Goal: Information Seeking & Learning: Learn about a topic

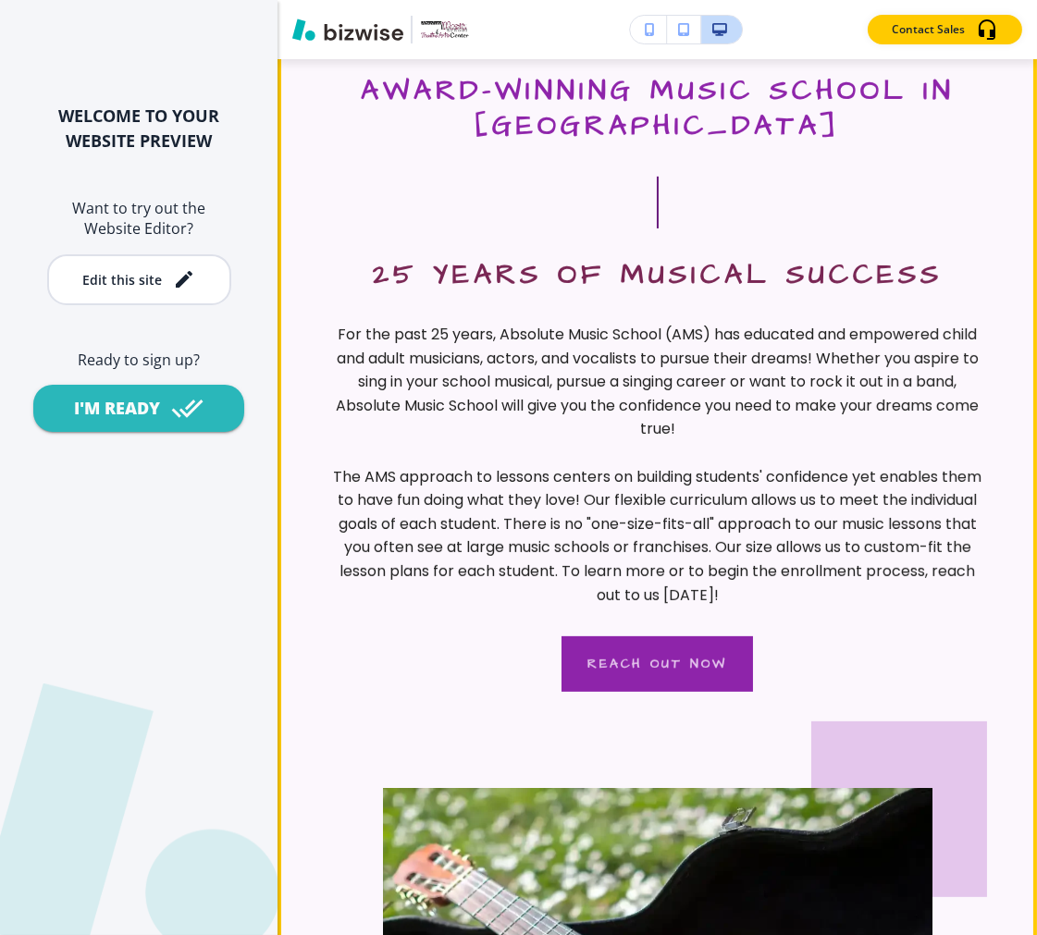
scroll to position [719, 0]
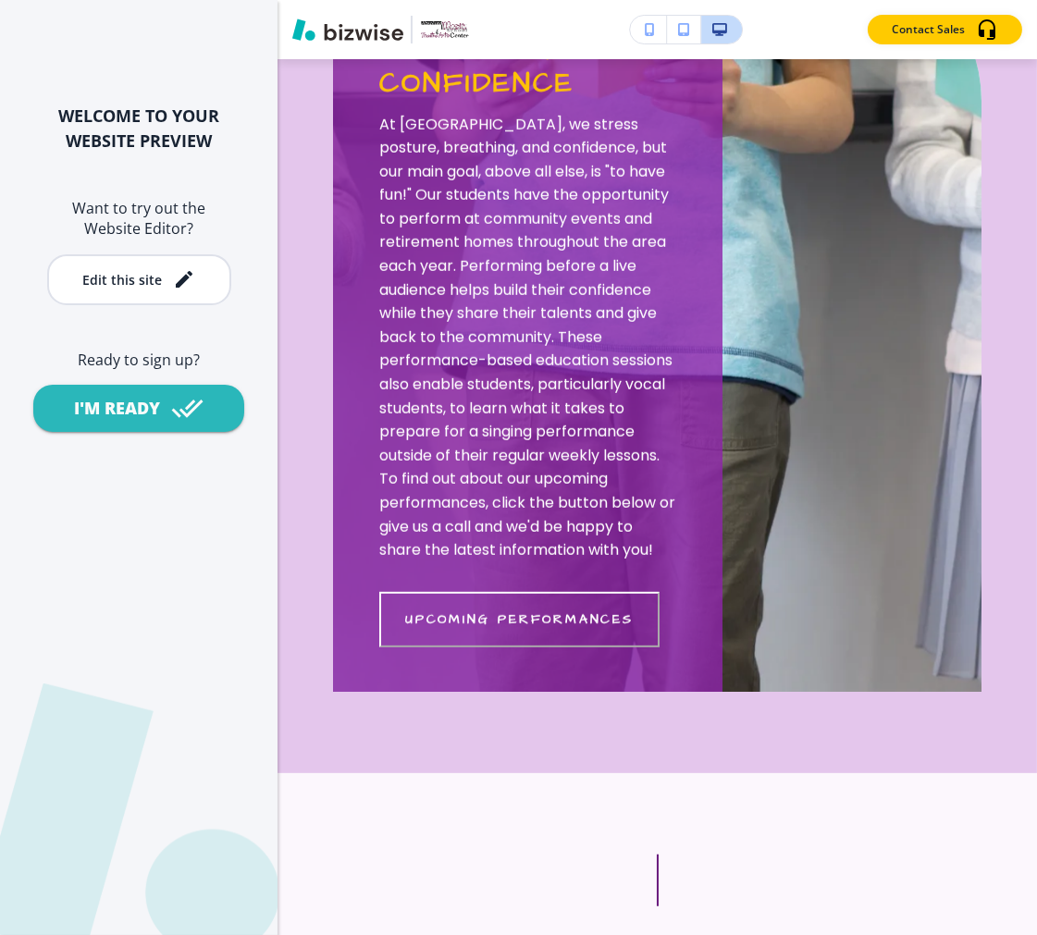
scroll to position [1747, 0]
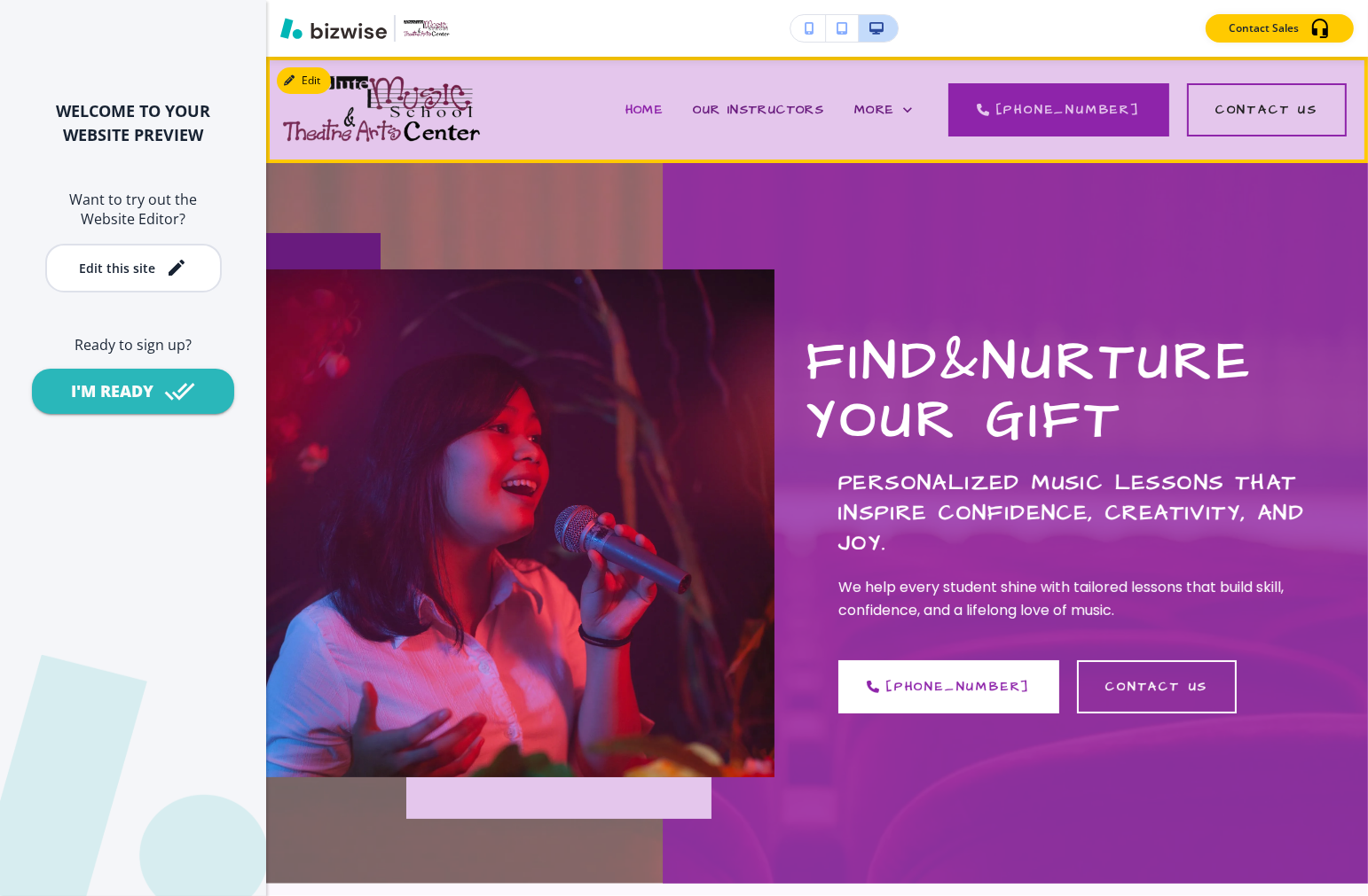
drag, startPoint x: 599, startPoint y: 92, endPoint x: 603, endPoint y: 103, distance: 11.7
click at [603, 103] on div "HOME OUR INSTRUCTORS PROGRAMS GALLERY VOICES FOR VETS GIFT CERTIFICATES & DISCO…" at bounding box center [680, 110] width 318 height 71
click at [894, 110] on span "More" at bounding box center [874, 109] width 40 height 18
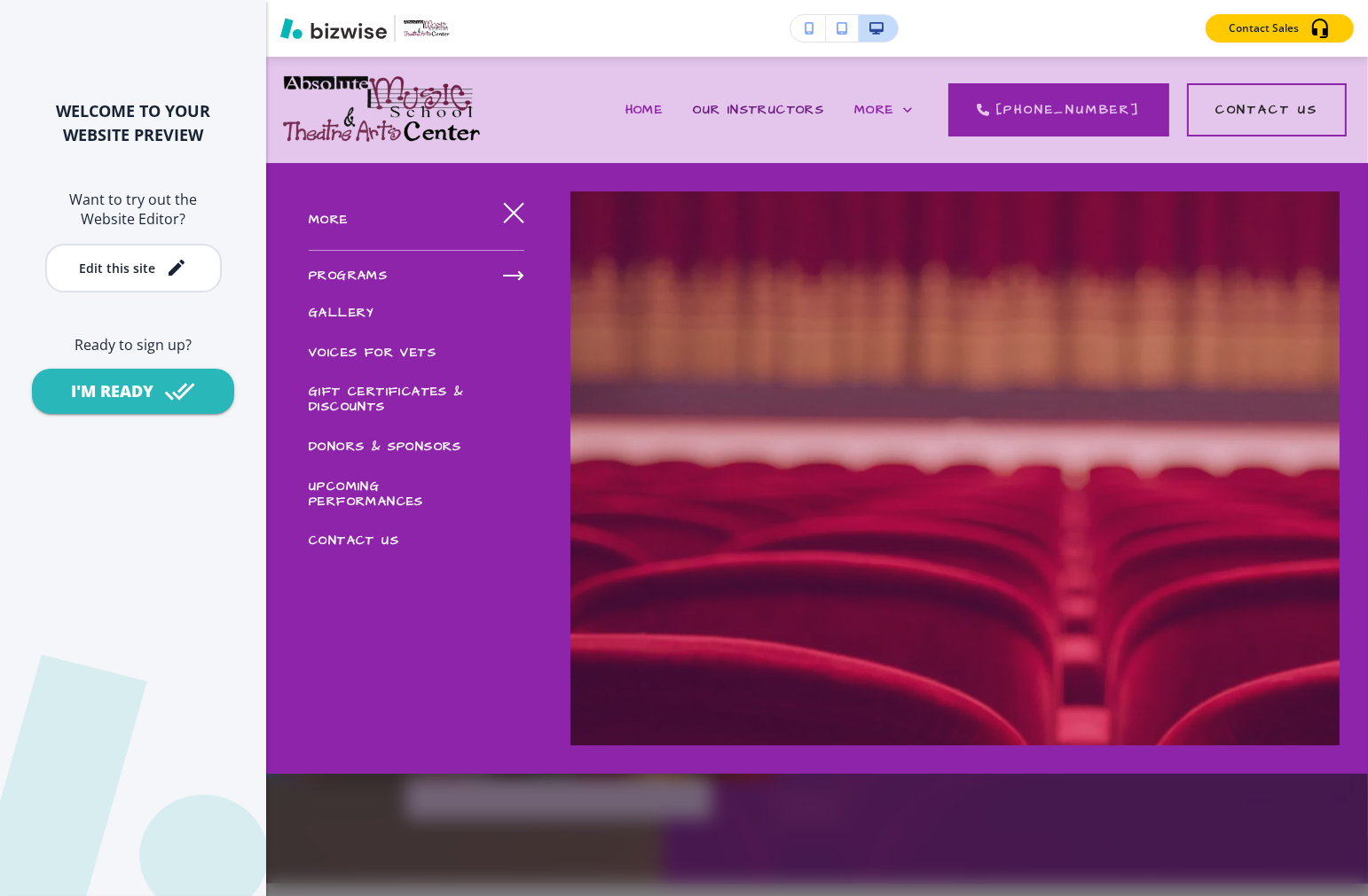
click at [359, 271] on span "PROGRAMS" at bounding box center [348, 276] width 79 height 18
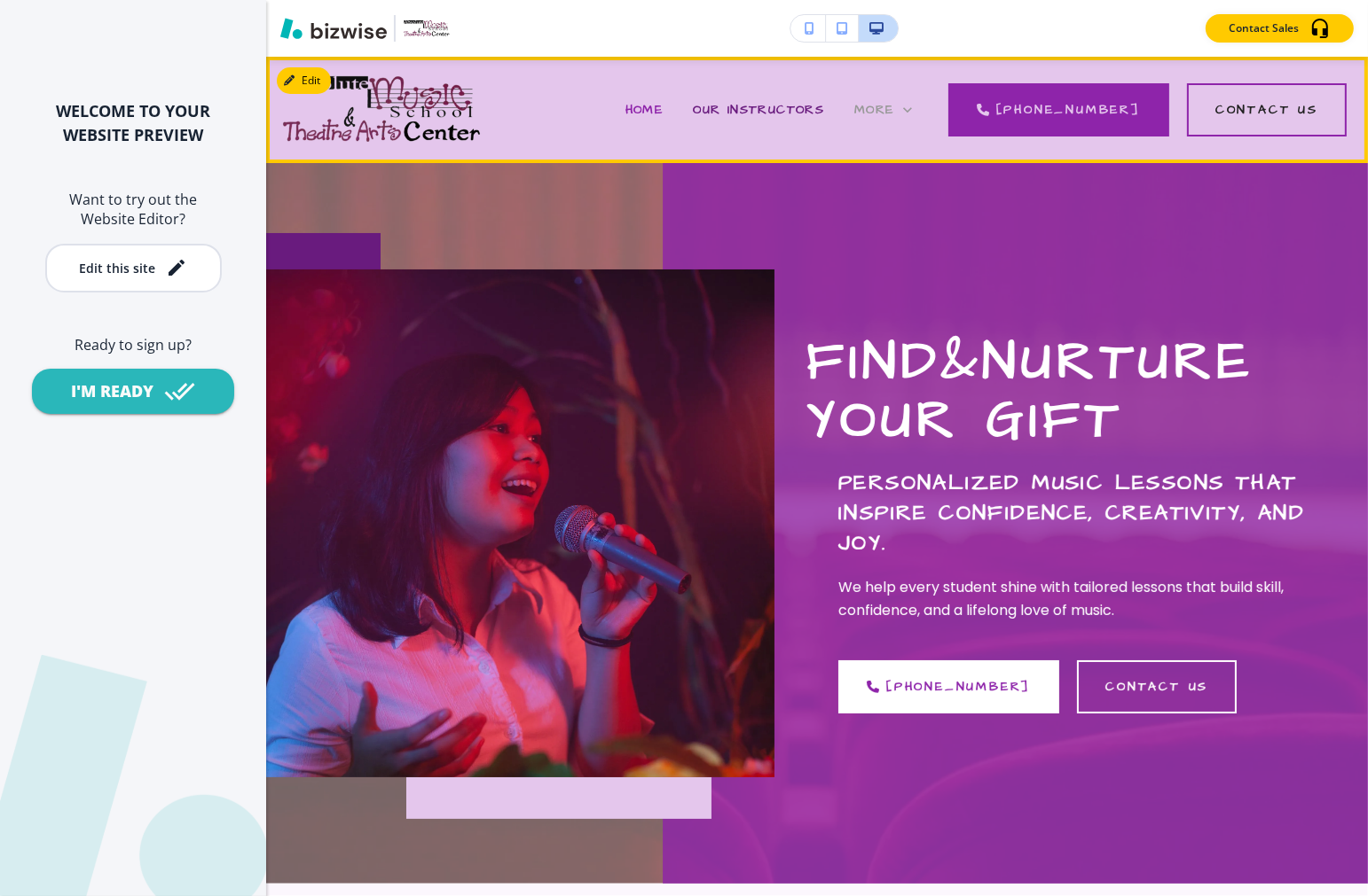
click at [894, 106] on span "More" at bounding box center [874, 109] width 40 height 18
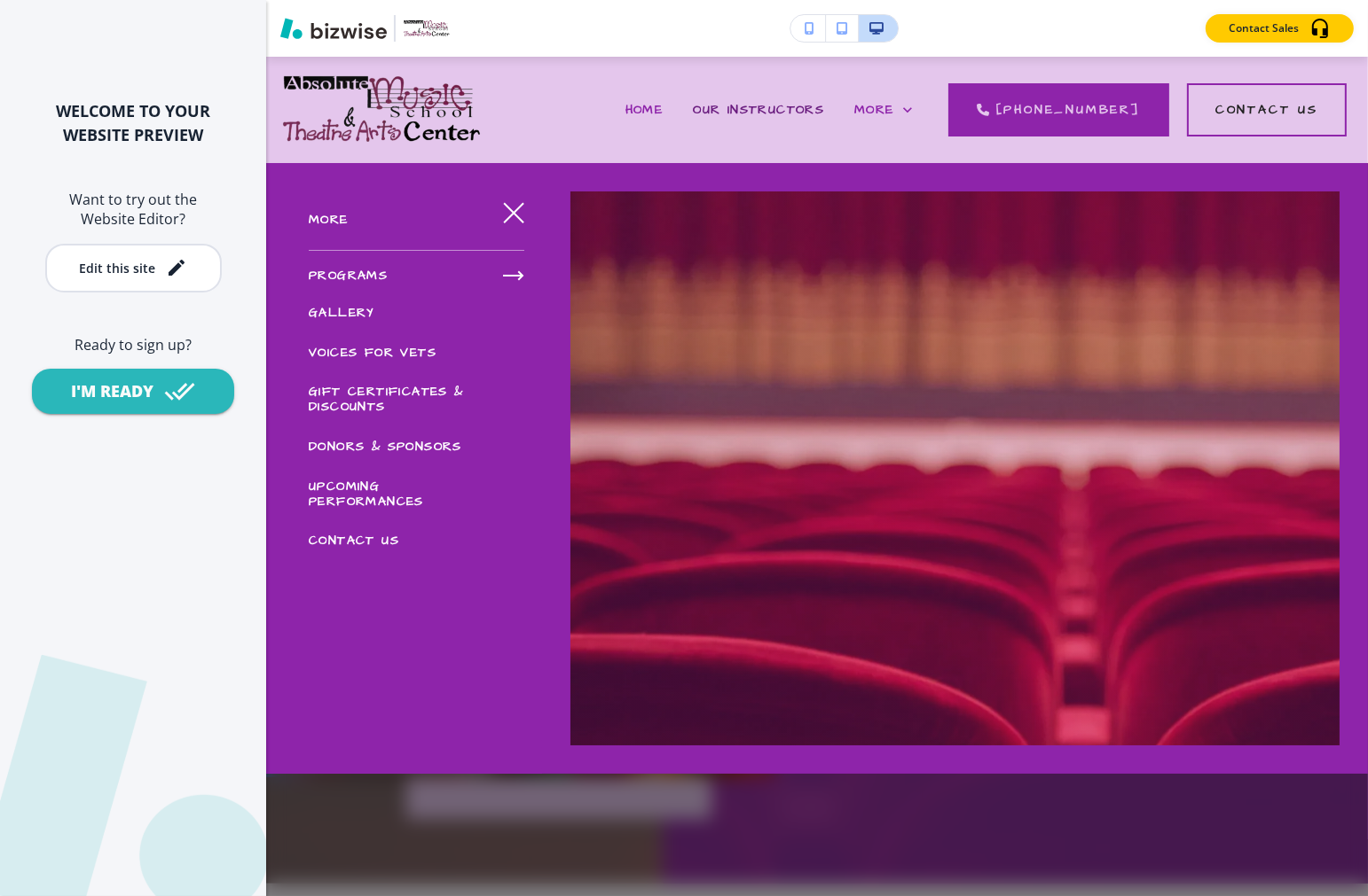
click at [517, 267] on icon "button" at bounding box center [514, 276] width 21 height 21
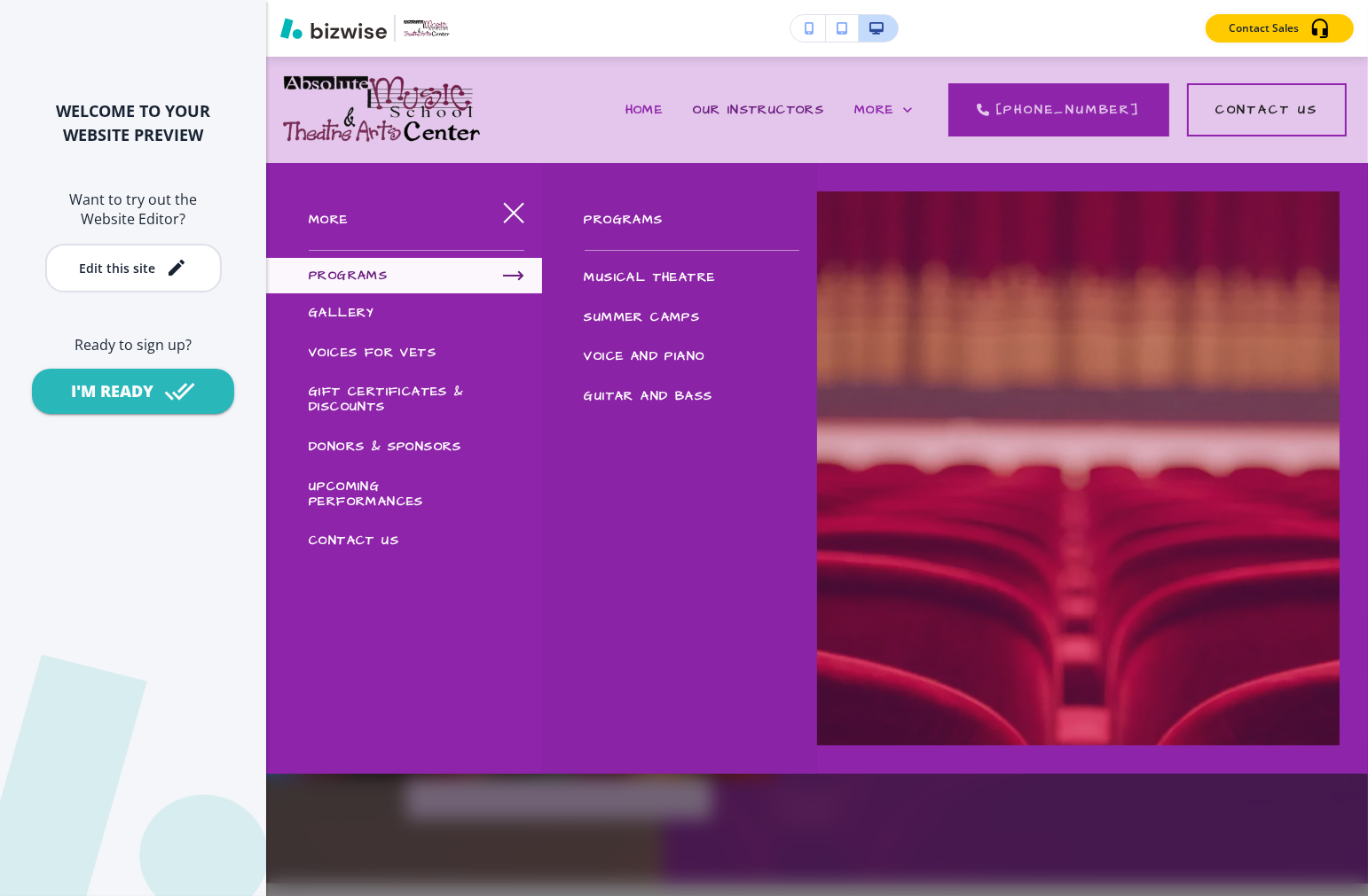
drag, startPoint x: 403, startPoint y: 313, endPoint x: 351, endPoint y: 313, distance: 52.0
click at [402, 313] on div "GALLERY" at bounding box center [405, 313] width 276 height 40
click at [351, 313] on span "GALLERY" at bounding box center [341, 312] width 65 height 18
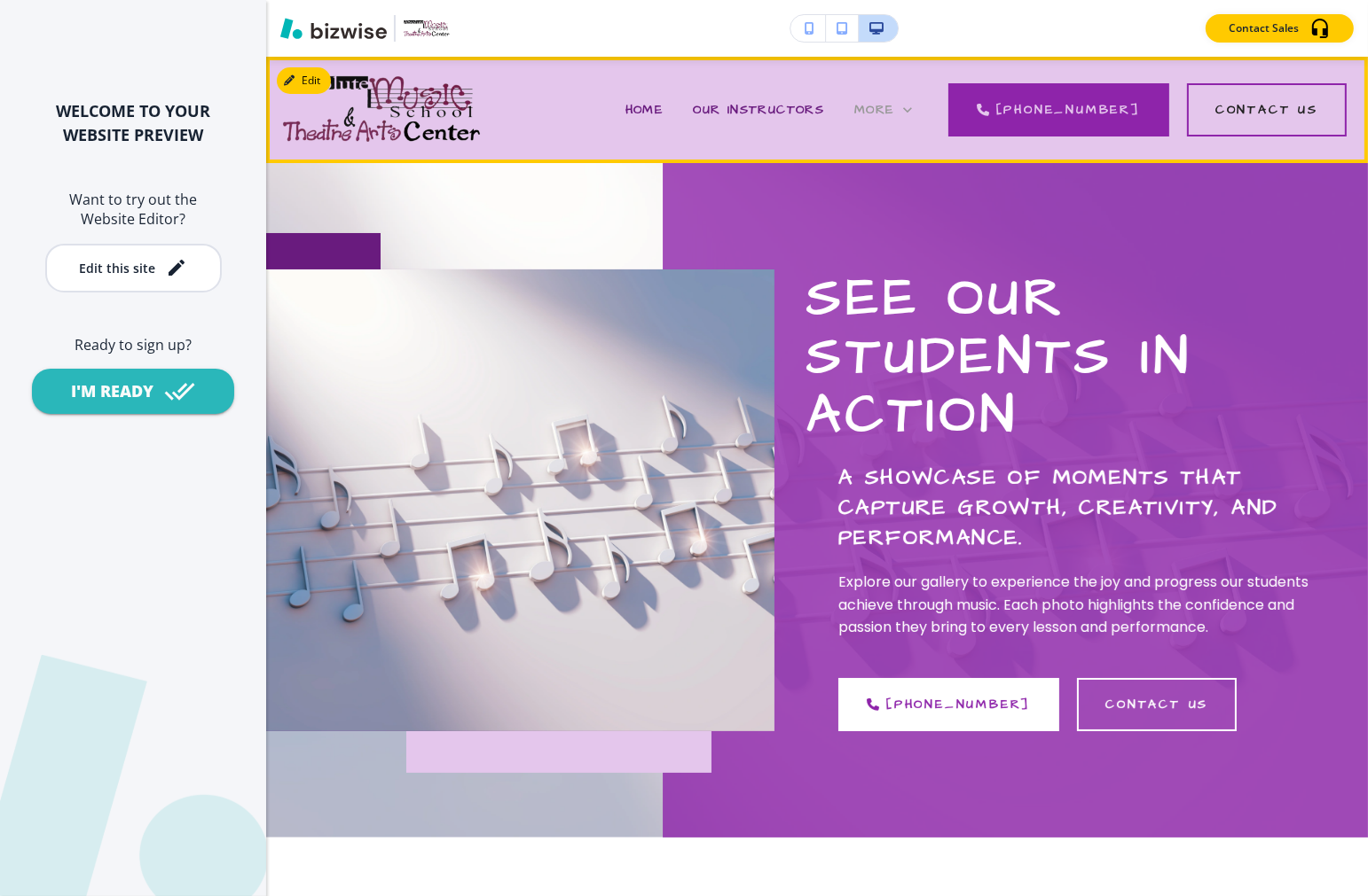
click at [892, 117] on span "More" at bounding box center [874, 109] width 40 height 18
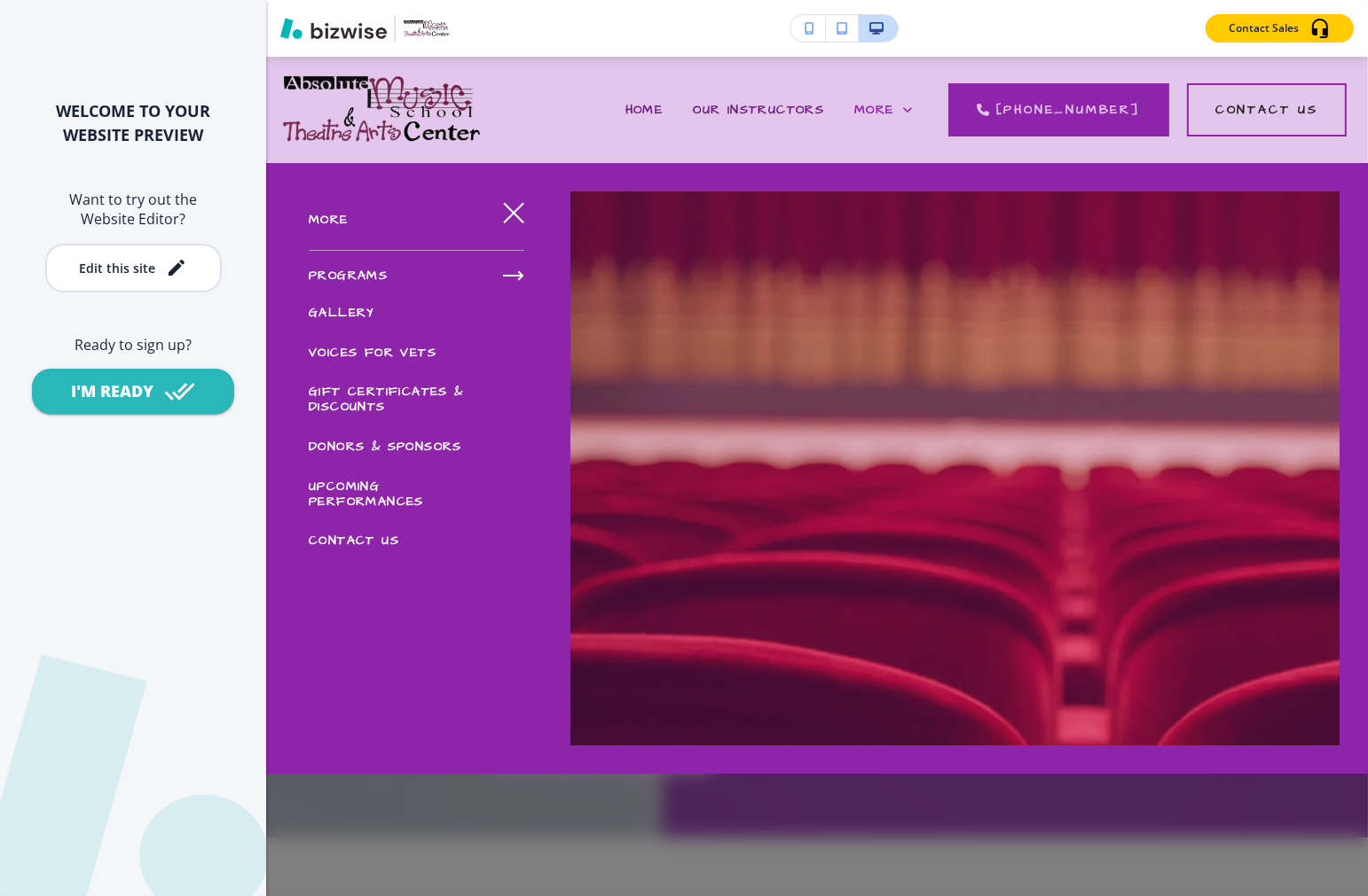
click at [371, 271] on span "PROGRAMS" at bounding box center [348, 276] width 79 height 18
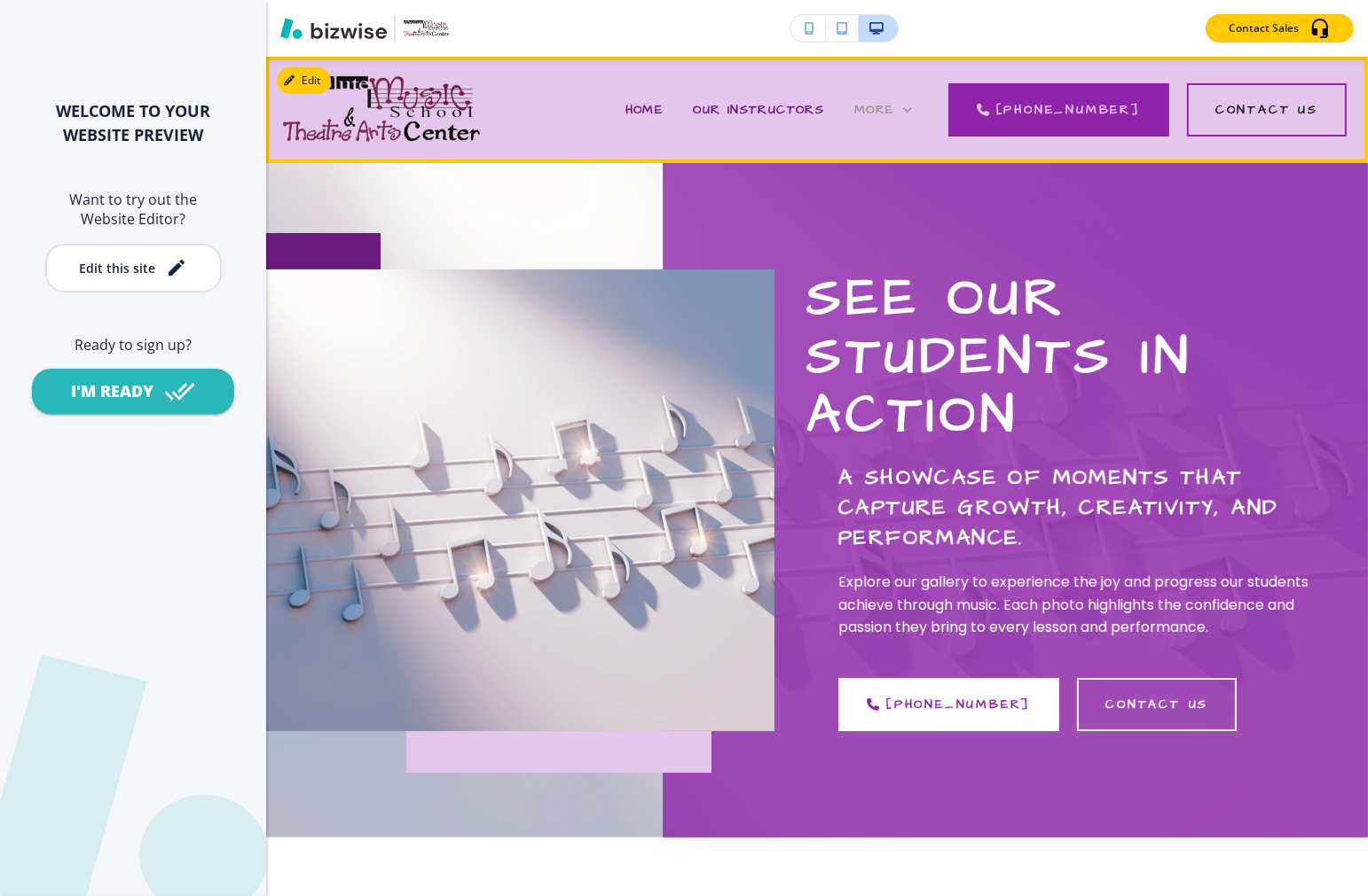
click at [916, 112] on icon at bounding box center [907, 109] width 18 height 18
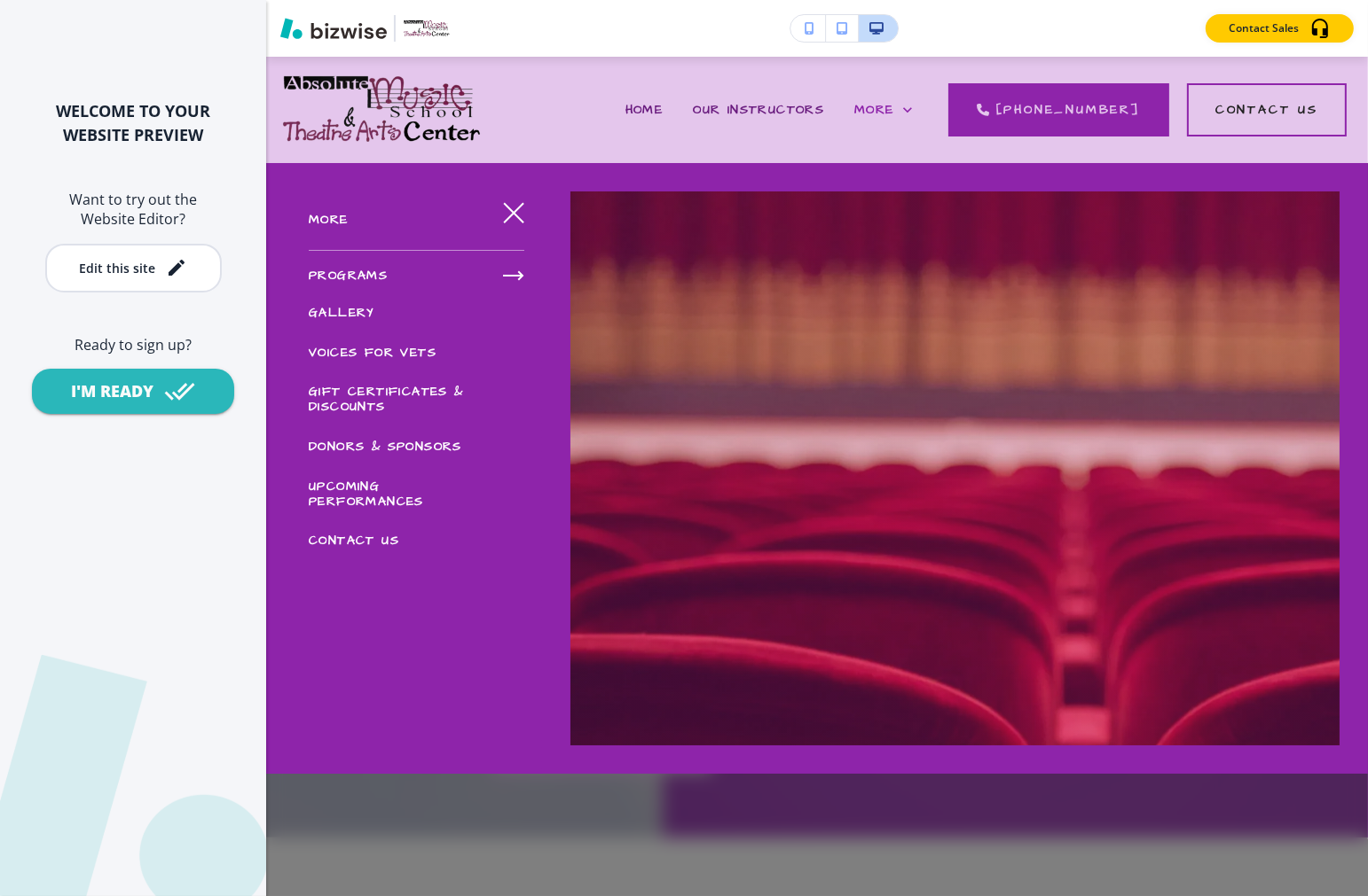
click at [505, 217] on icon "button" at bounding box center [514, 213] width 19 height 19
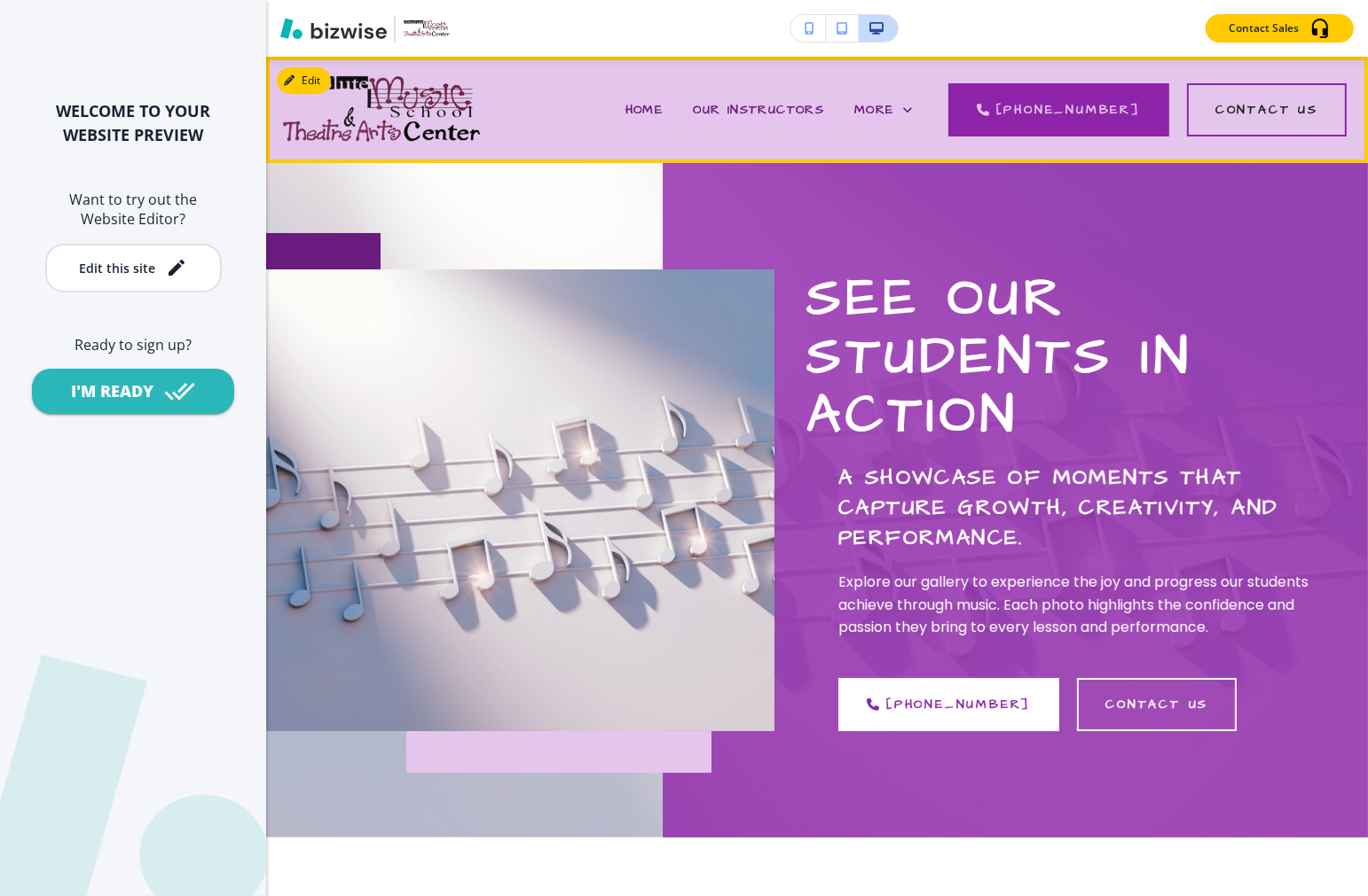
click at [642, 113] on div "HOME" at bounding box center [644, 110] width 68 height 71
click at [659, 111] on span "HOME" at bounding box center [644, 109] width 38 height 18
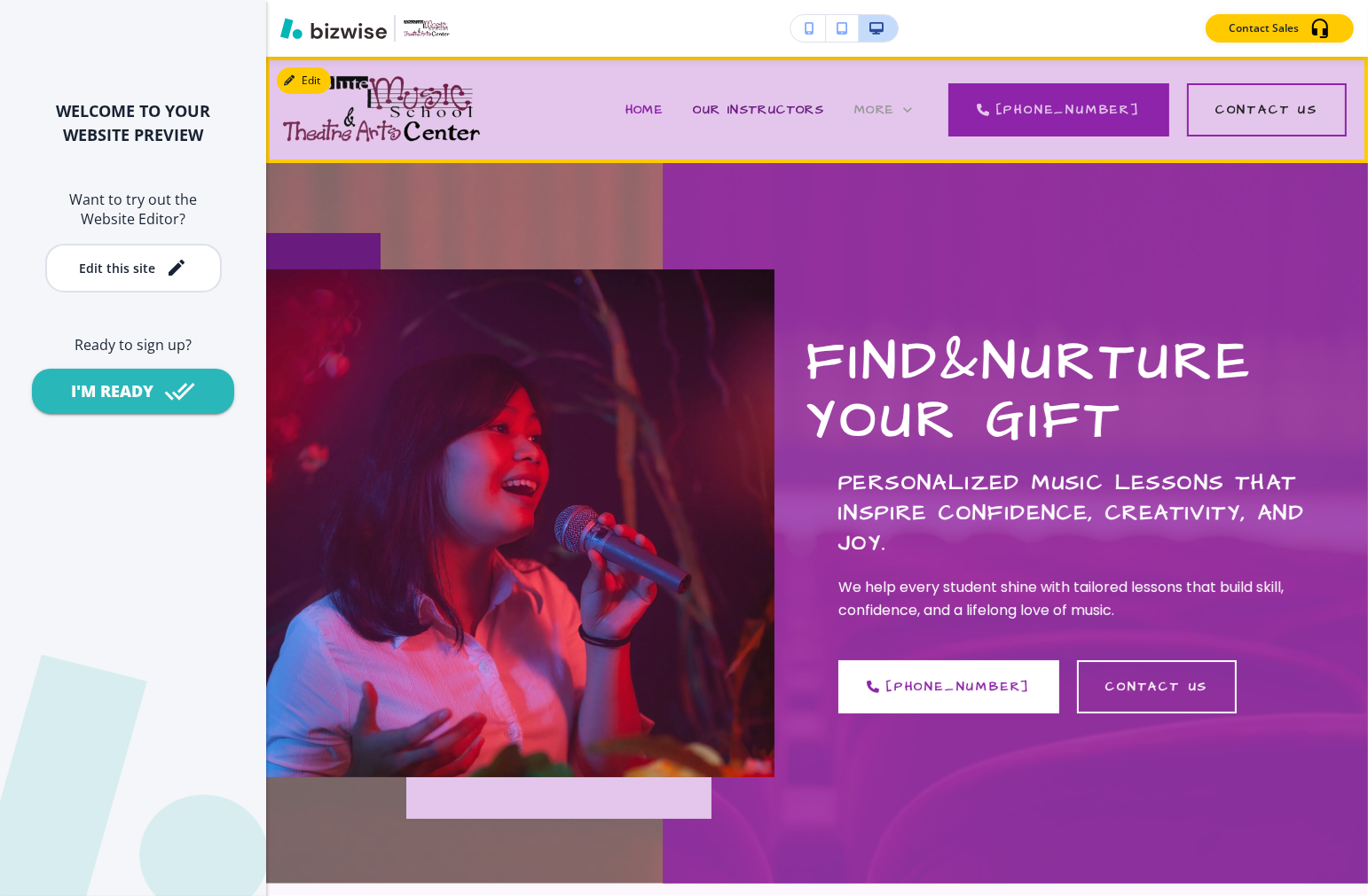
click at [916, 108] on icon at bounding box center [907, 109] width 18 height 18
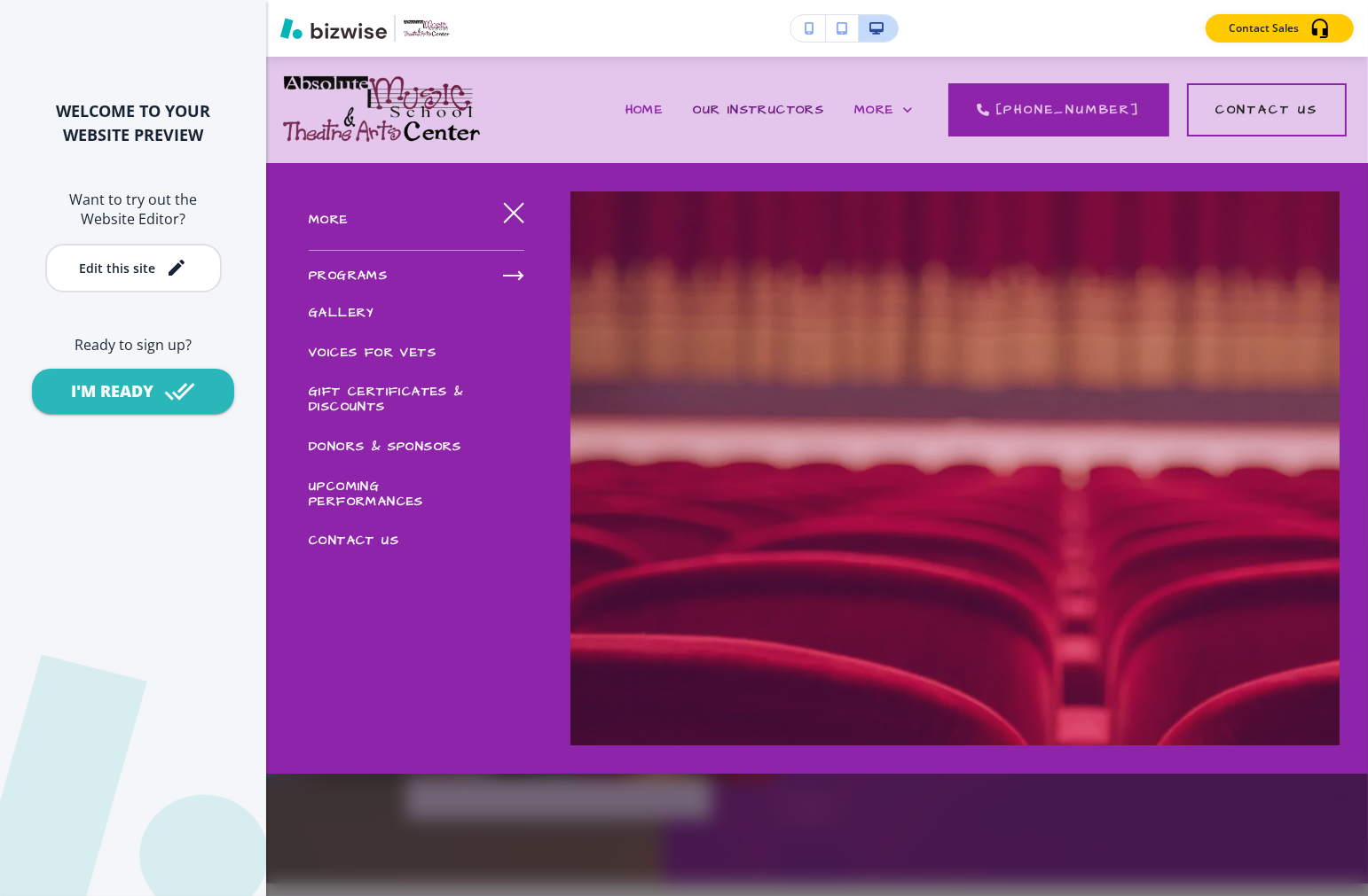
click at [513, 279] on icon "button" at bounding box center [514, 276] width 21 height 21
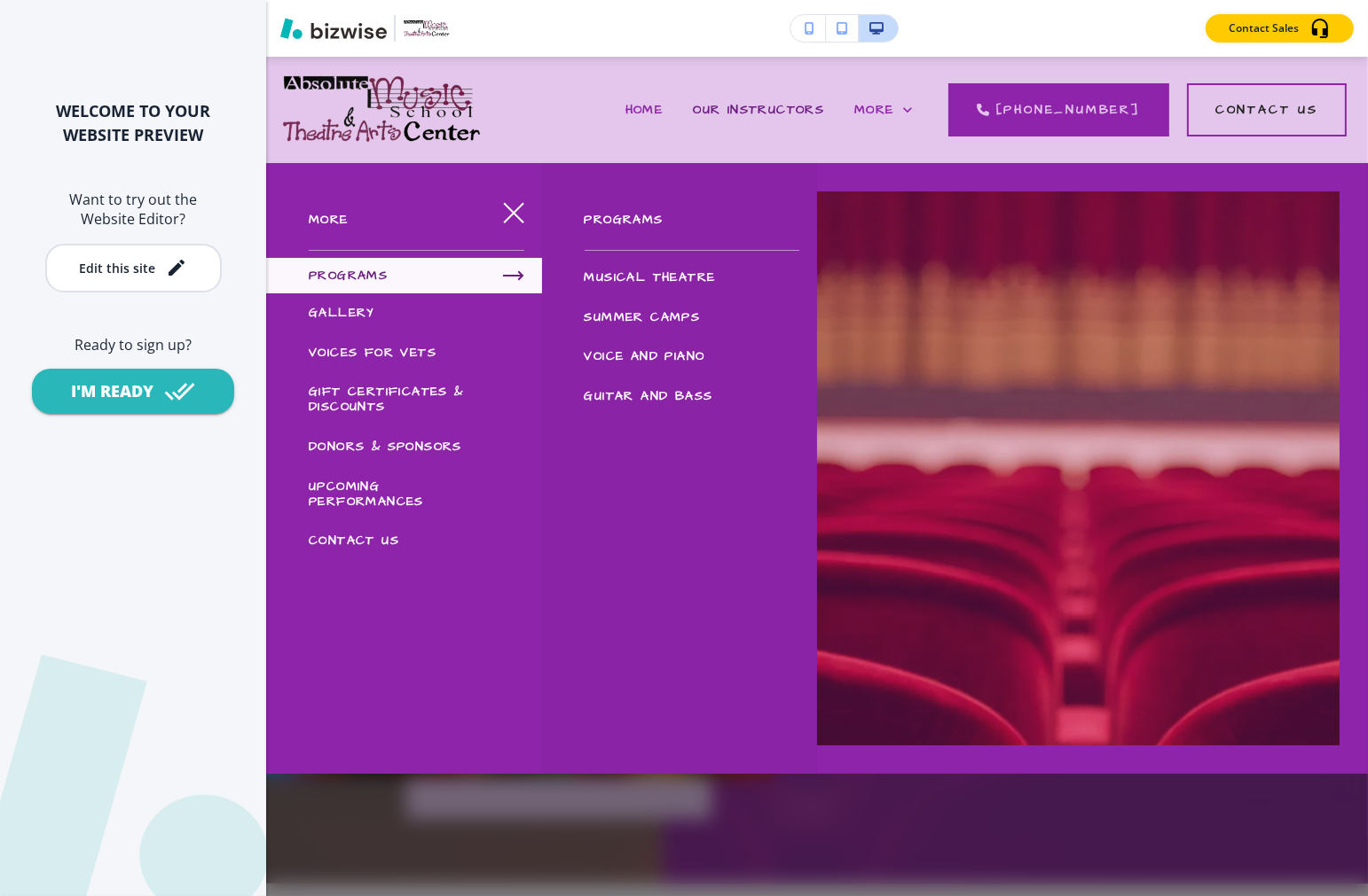
click at [652, 281] on span "MUSICAL THEATRE" at bounding box center [650, 277] width 131 height 18
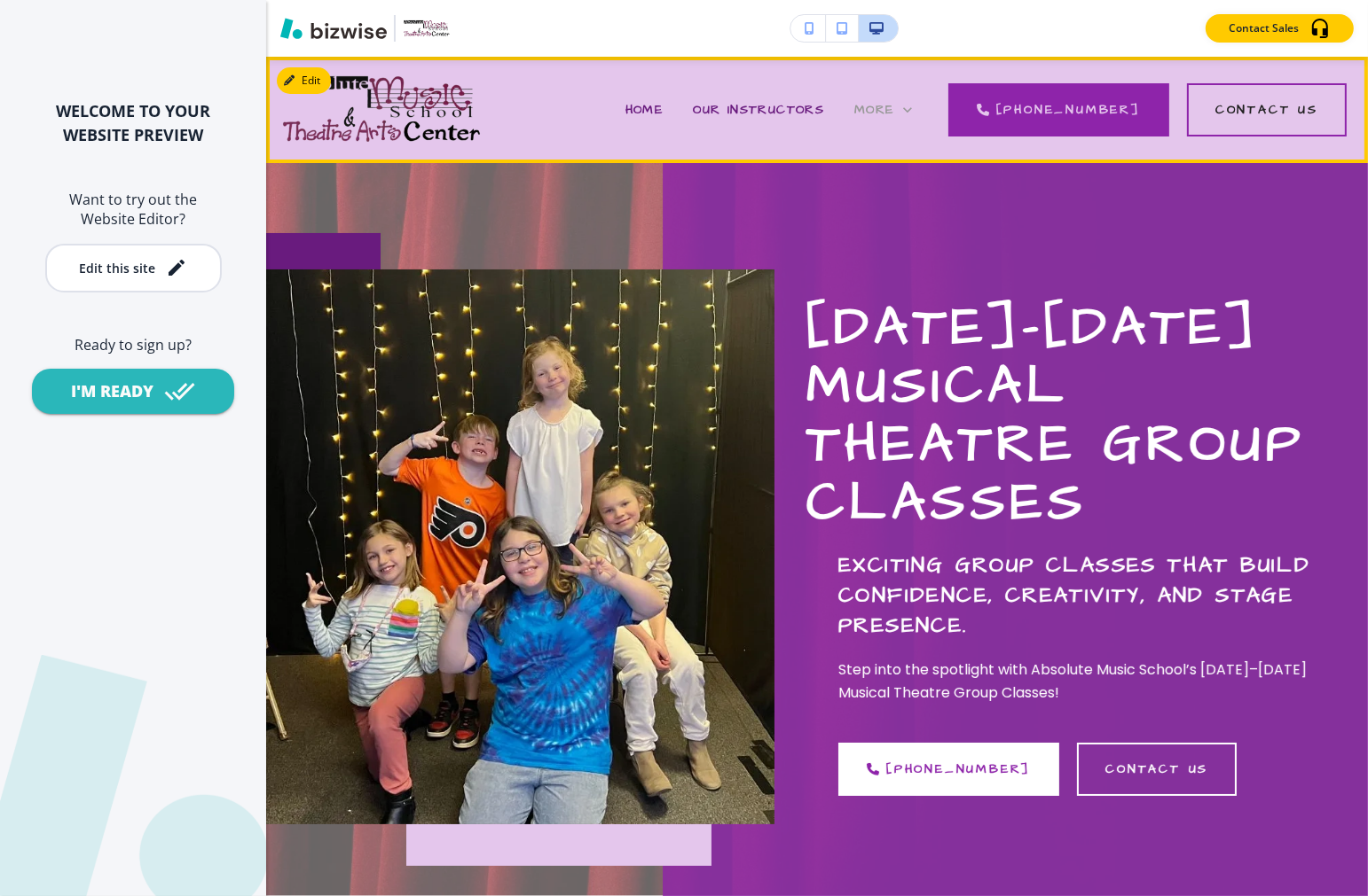
click at [894, 103] on span "More" at bounding box center [874, 109] width 40 height 18
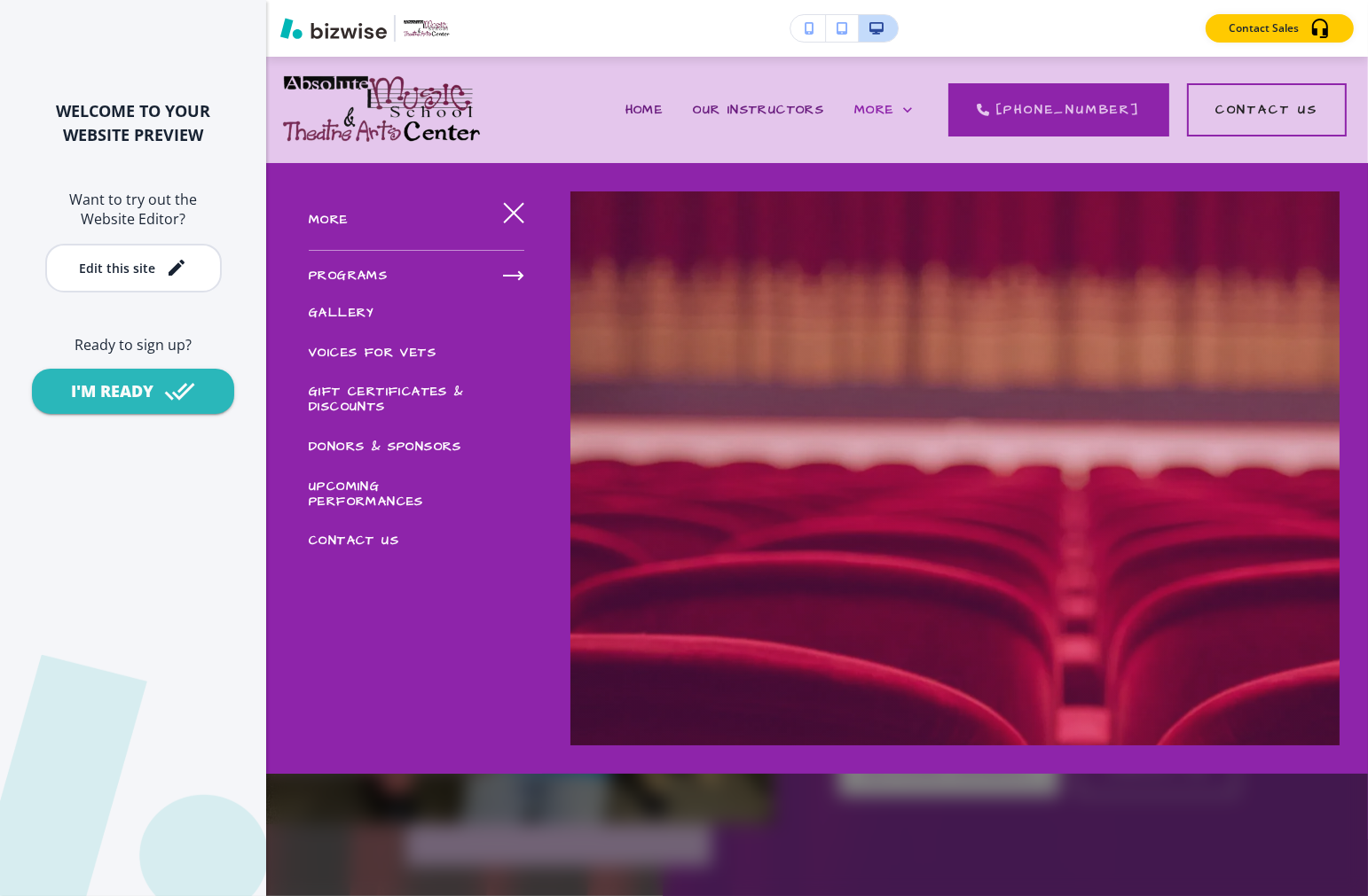
click at [515, 266] on icon "button" at bounding box center [514, 276] width 21 height 21
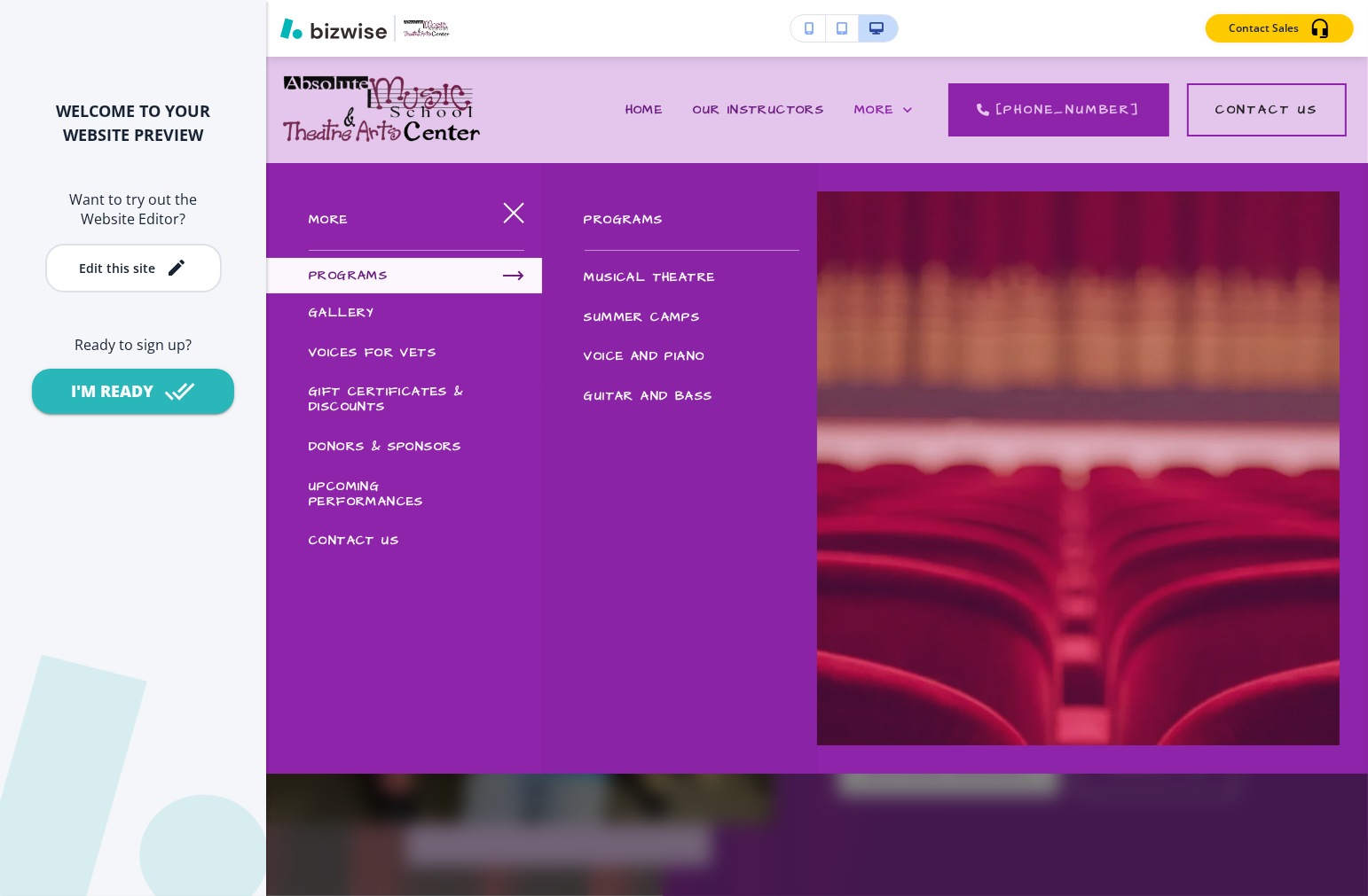
click at [689, 321] on span "SUMMER CAMPS" at bounding box center [642, 317] width 116 height 18
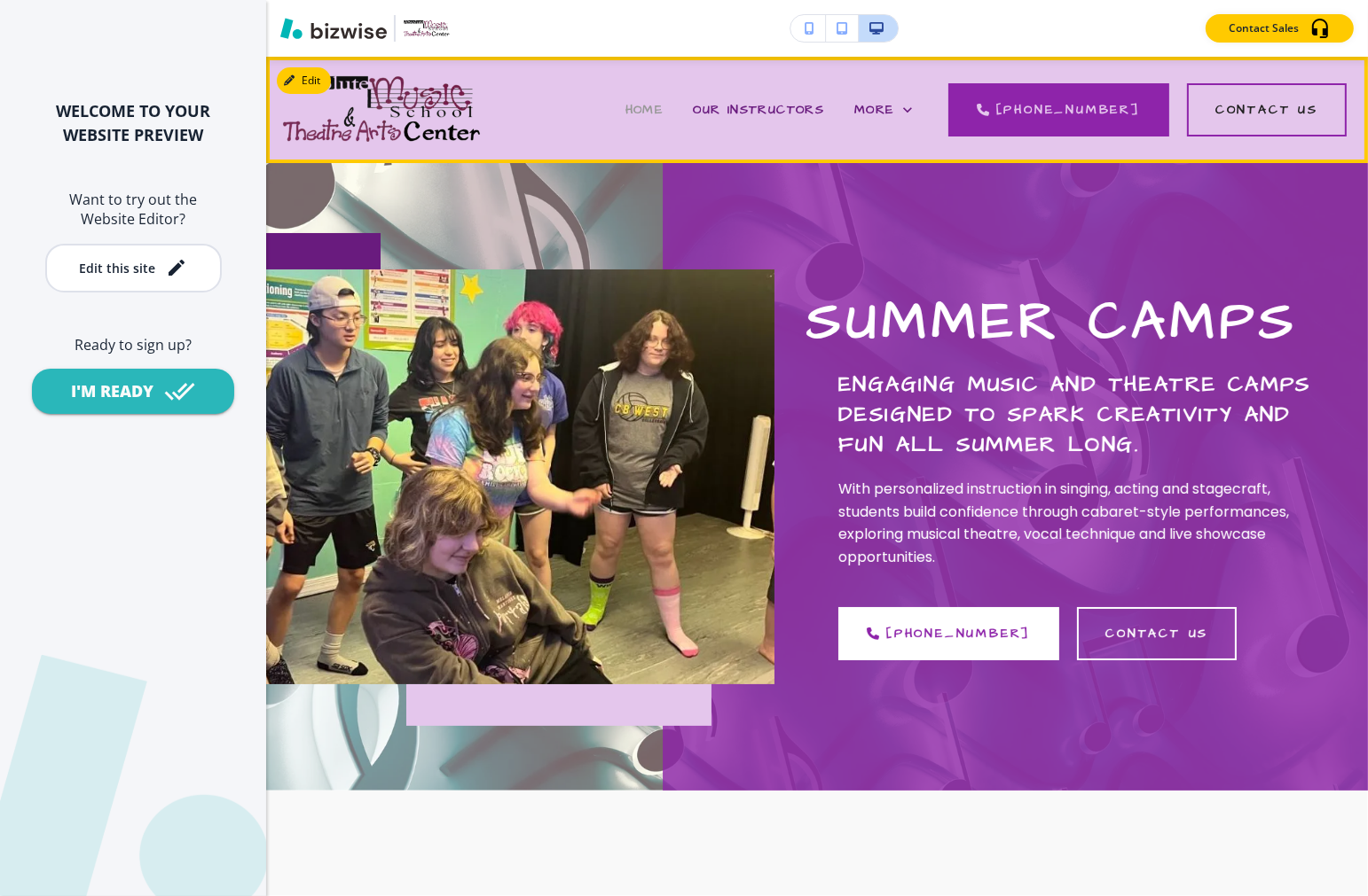
click at [660, 107] on span "HOME" at bounding box center [644, 109] width 38 height 18
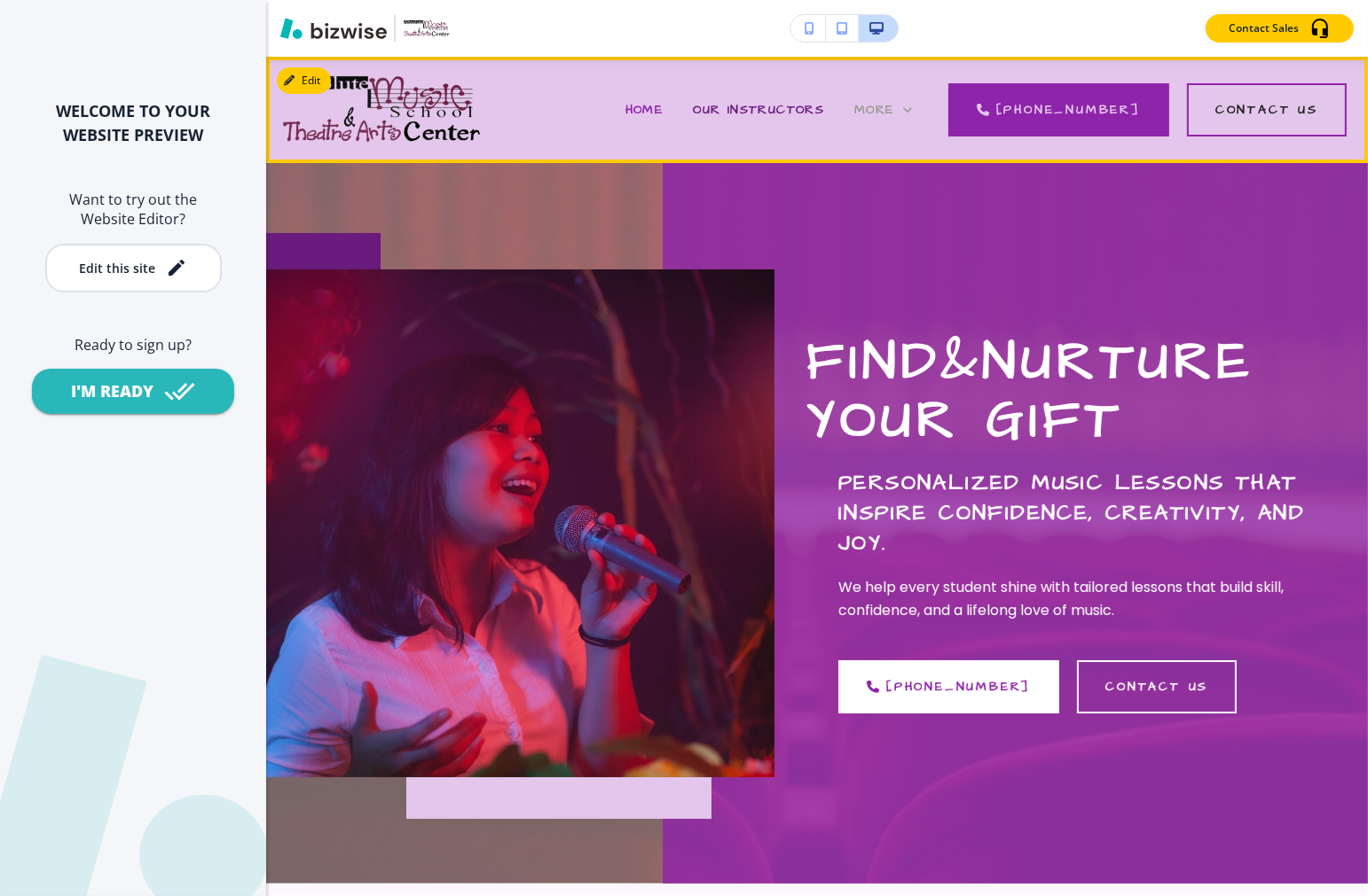
click at [894, 106] on span "More" at bounding box center [874, 109] width 40 height 18
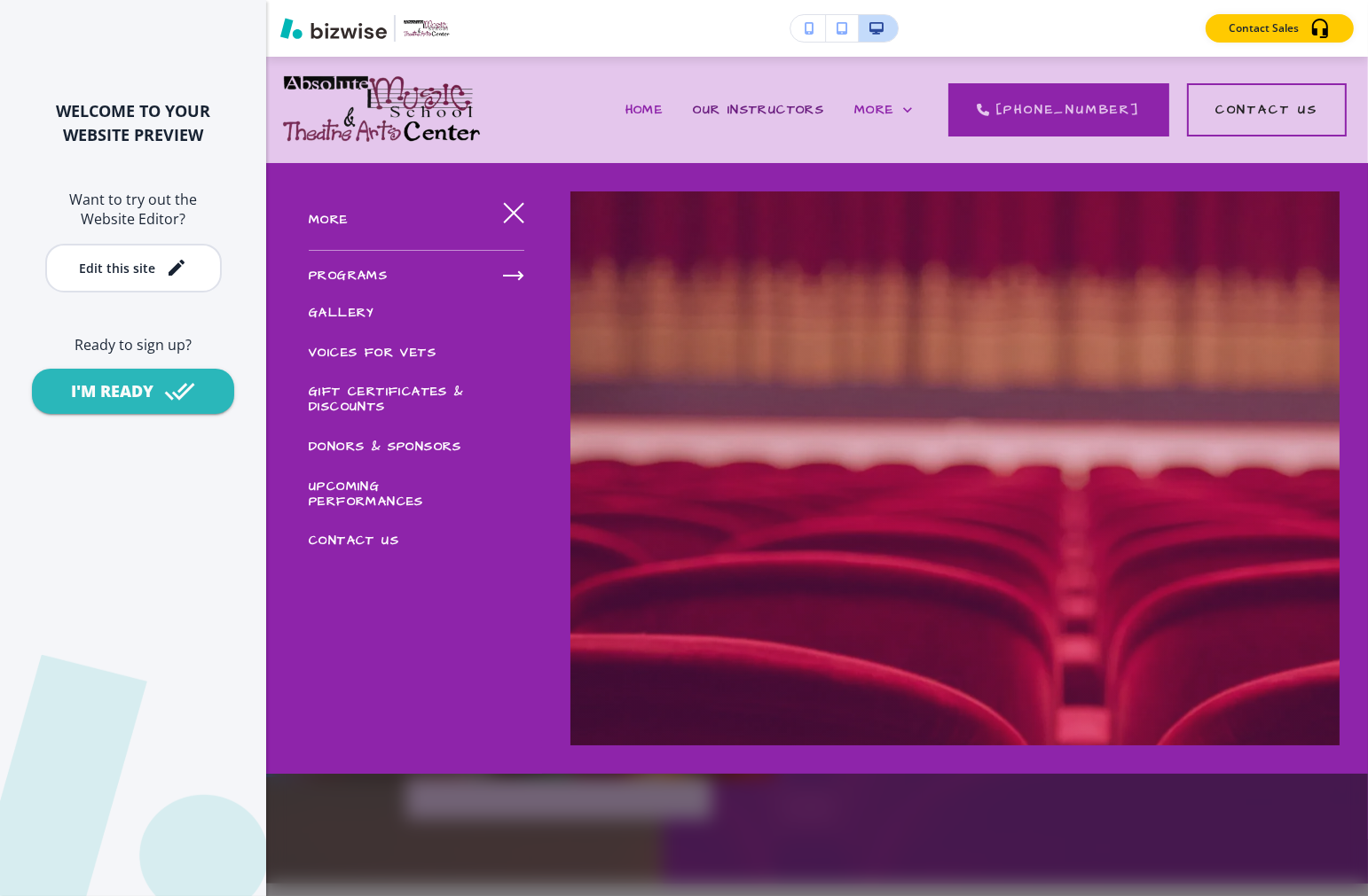
click at [519, 272] on icon "button" at bounding box center [521, 275] width 4 height 7
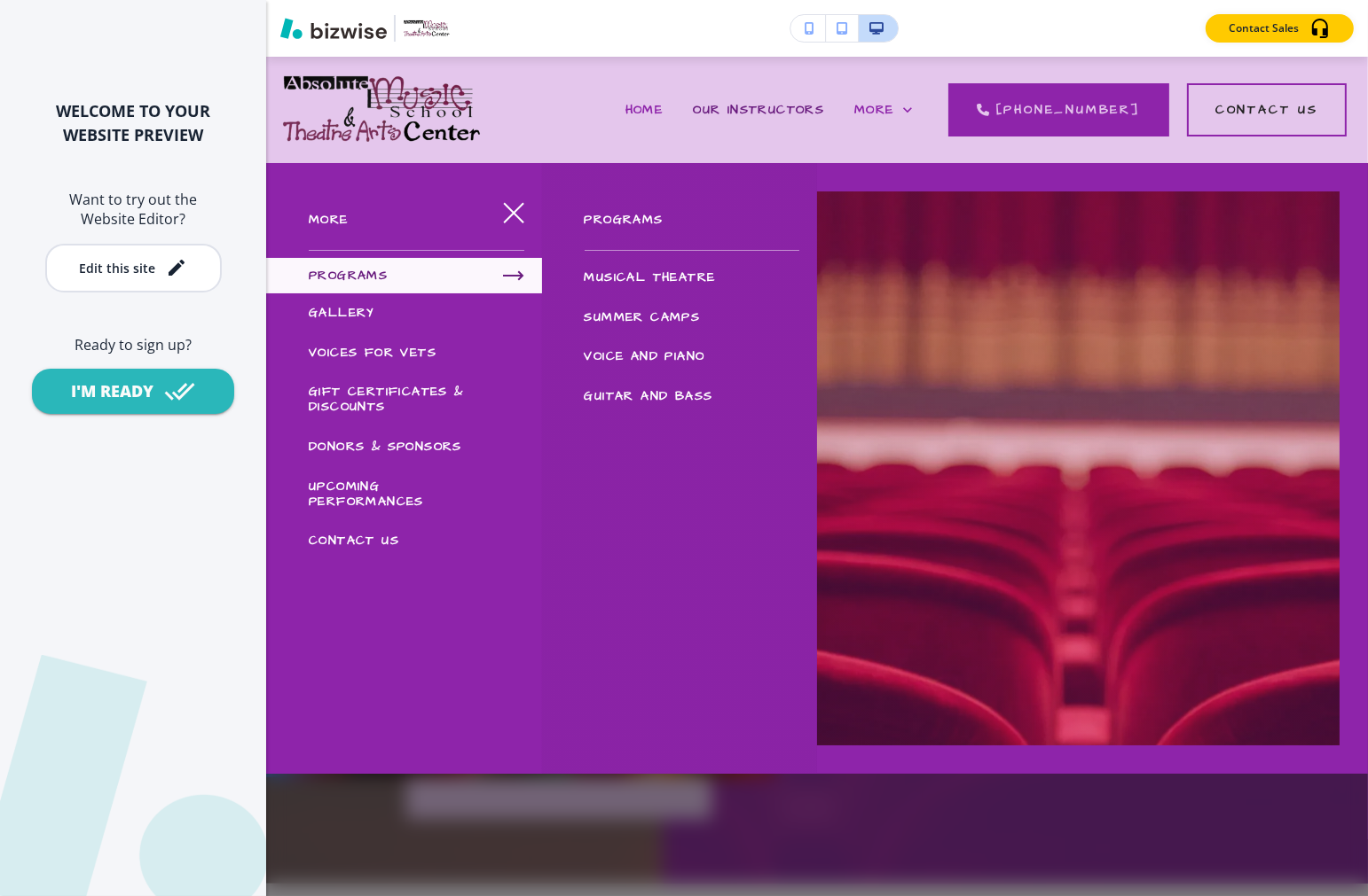
click at [511, 213] on icon "button" at bounding box center [514, 213] width 21 height 21
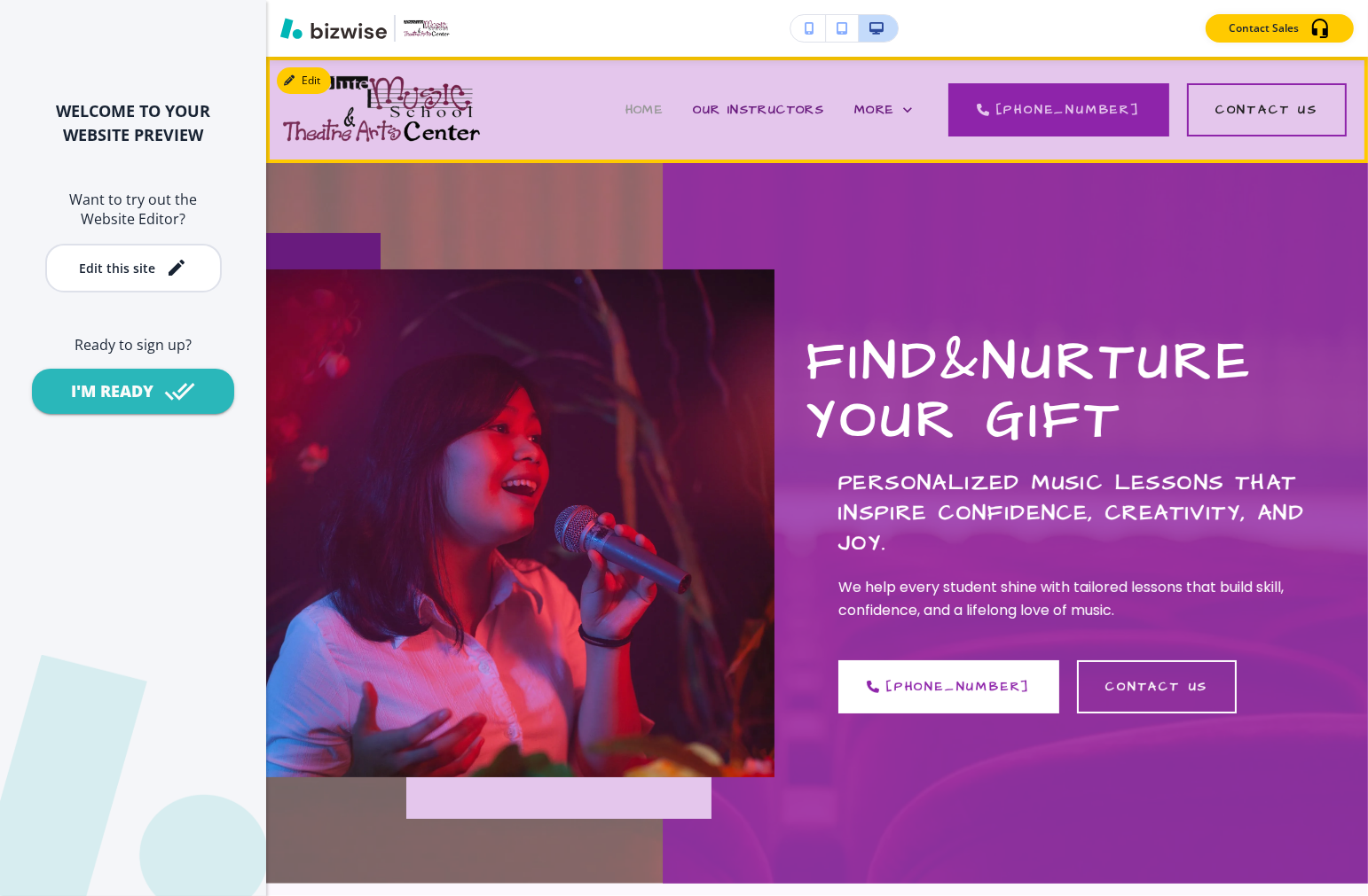
click at [659, 106] on span "HOME" at bounding box center [644, 109] width 38 height 18
click at [894, 108] on span "More" at bounding box center [874, 109] width 40 height 18
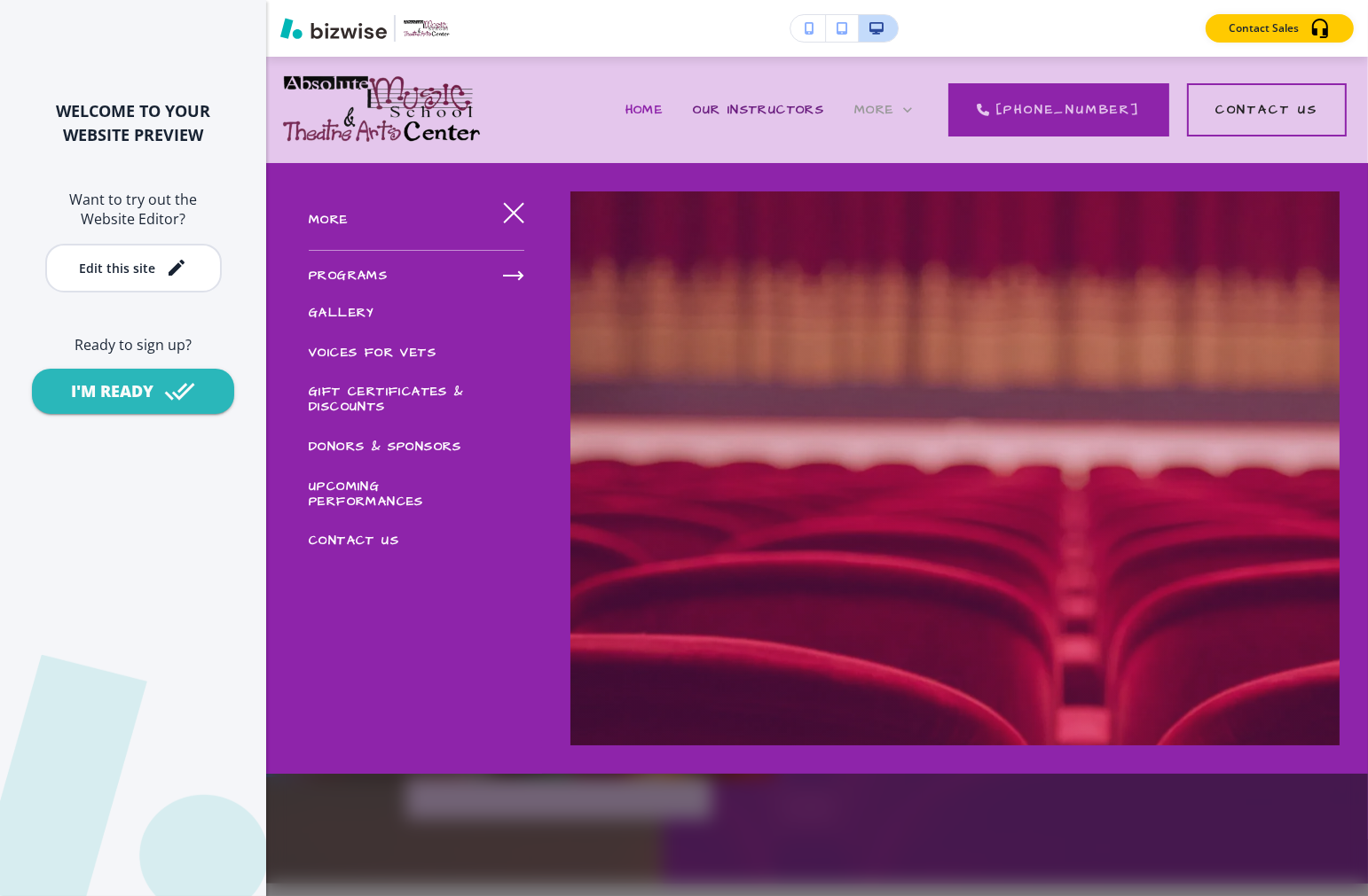
click at [894, 108] on span "More" at bounding box center [874, 109] width 40 height 18
click at [522, 204] on button "button" at bounding box center [514, 213] width 42 height 42
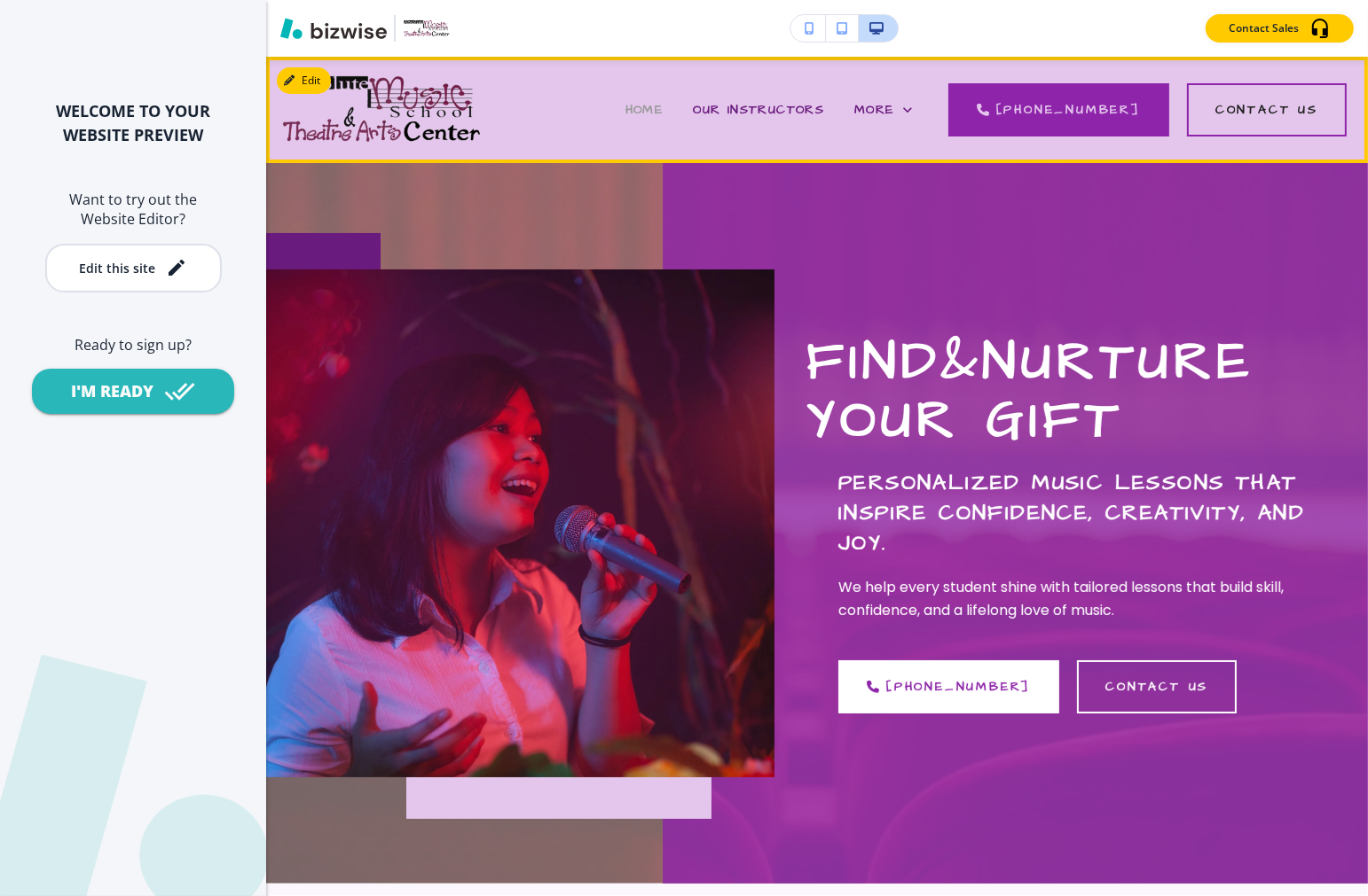
click at [659, 111] on span "HOME" at bounding box center [644, 109] width 38 height 18
click at [890, 112] on span "More" at bounding box center [874, 109] width 40 height 18
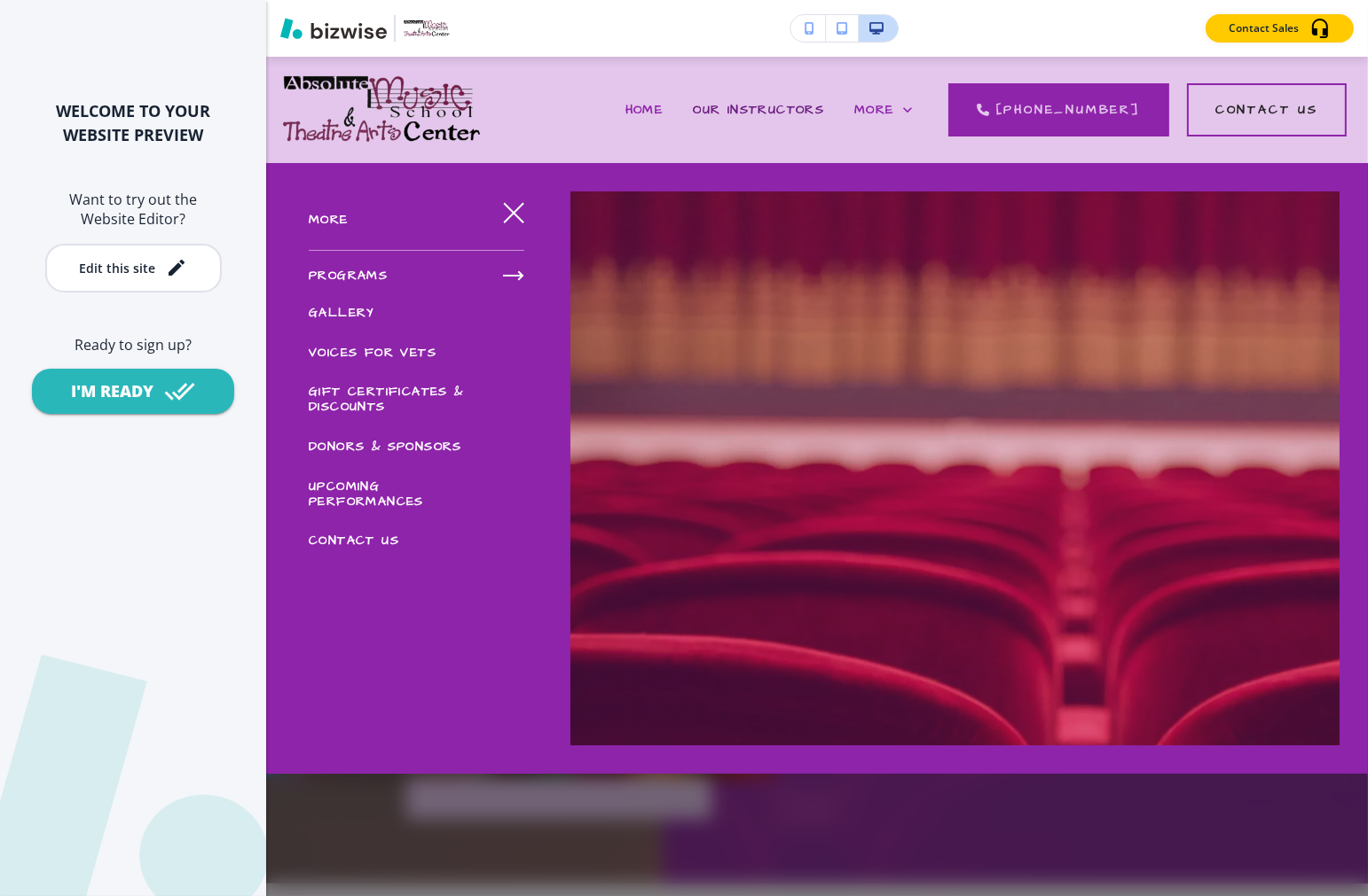
click at [522, 280] on button "button" at bounding box center [513, 275] width 35 height 35
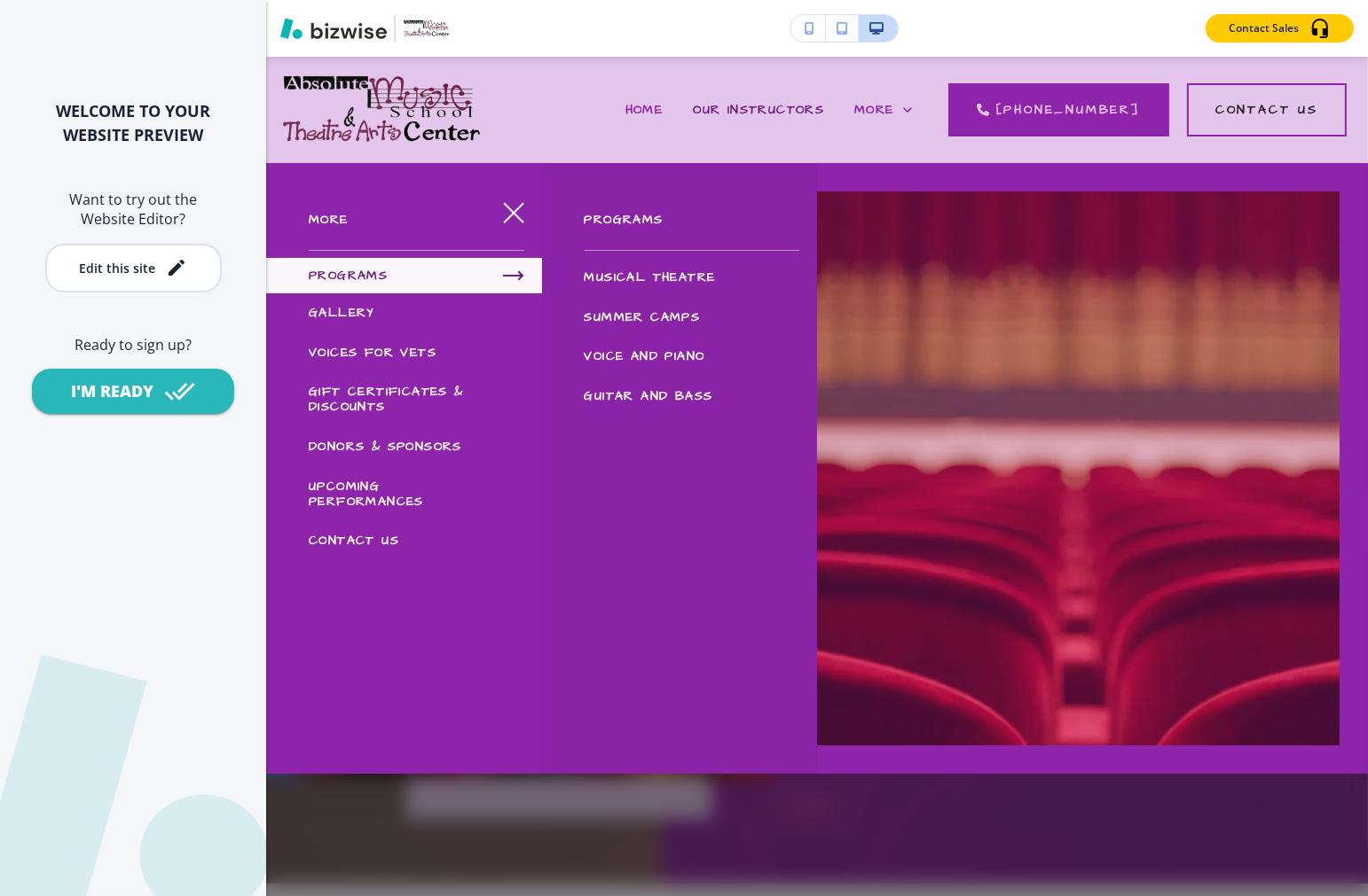
click at [607, 312] on span "SUMMER CAMPS" at bounding box center [642, 317] width 116 height 18
